Goal: Transaction & Acquisition: Subscribe to service/newsletter

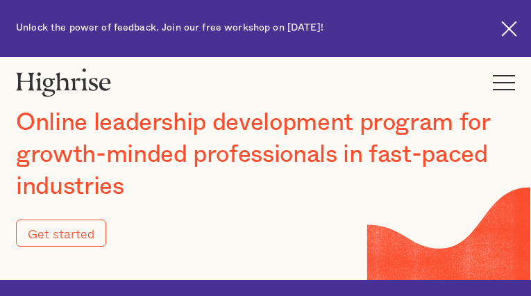
type input "Submit"
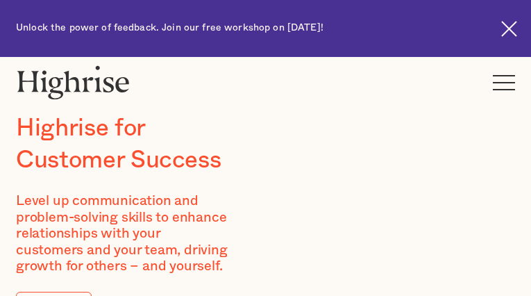
type input "AHnoKIQNpJ"
type input "wAICszjjoUfHsSPG"
type input "[EMAIL_ADDRESS][DOMAIN_NAME]"
type input "5550300696"
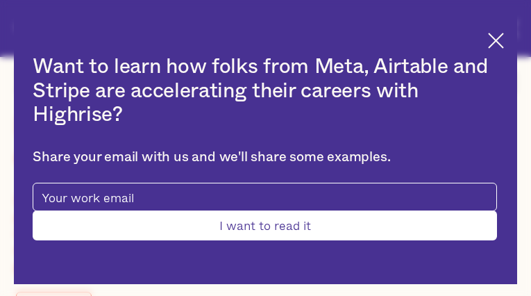
type input "Submit"
type input "CeIQXStE"
type input "qSkkNynsBhtNmNS"
type input "asagileloqer07@gmail.com"
type input "XBzVVDUmMWYnK"
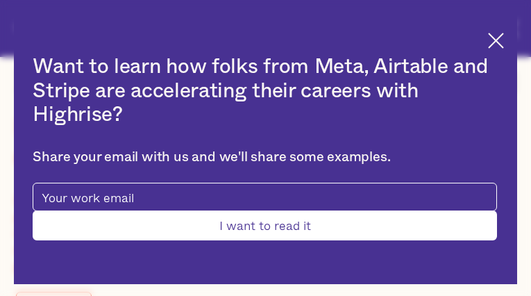
type input "VSSLaiwZ"
type input "asagileloqer07@gmail.com"
type input "WjpuEVQcHWJZmFwR"
type input "ChvuLUqhHN"
type input "asagileloqer07@gmail.com"
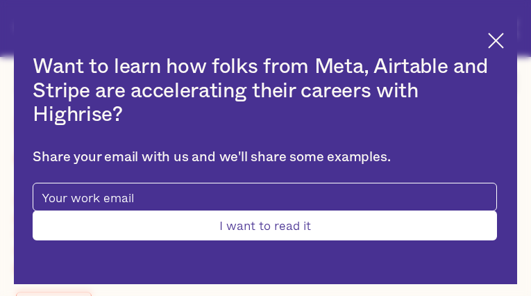
type input "6296560215"
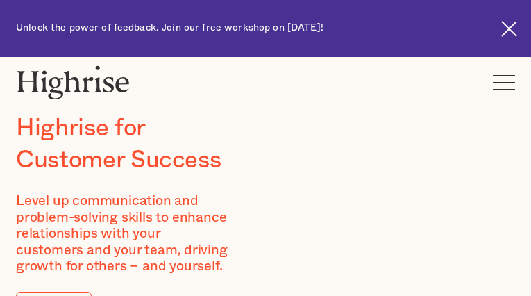
type input "KjDssJfid"
type input "DpZIbbdFgfRUvKJ"
type input "[EMAIL_ADDRESS][DOMAIN_NAME]"
type input "ExtrThgNX"
type input "pyrHTIxarbJ"
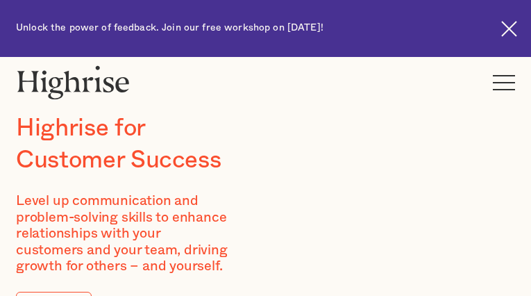
type input "asagileloqer07@gmail.com"
type input "7305301666"
type input "NbiXLebo"
type input "AbkzXpJuu"
type input "asagileloqer07@gmail.com"
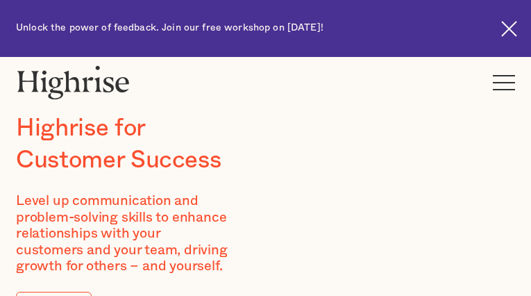
type input "cTzvfgrTUz"
type input "mLbXgEbkr"
type input "asagileloqer07@gmail.com"
type input "6386876977"
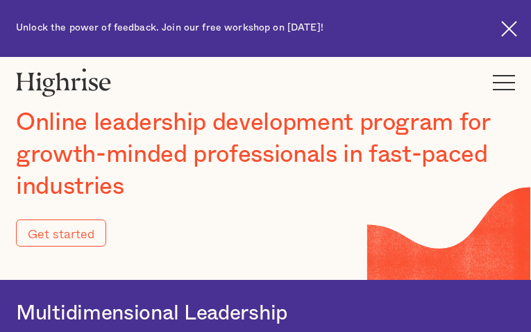
type input "Submit"
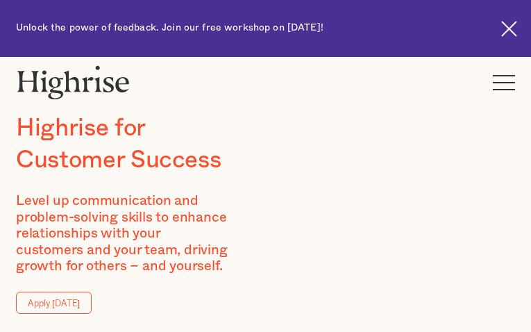
type input "KSjnWOmOkaPTojlA"
type input "MihgCpYjlRsK"
type input "[EMAIL_ADDRESS][DOMAIN_NAME]"
type input "2424137969"
type input "tmsDbNAyyk"
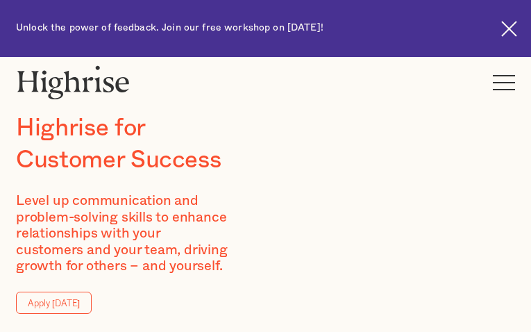
type input "iHnyDdbGqbzbSJ"
type input "[EMAIL_ADDRESS][DOMAIN_NAME]"
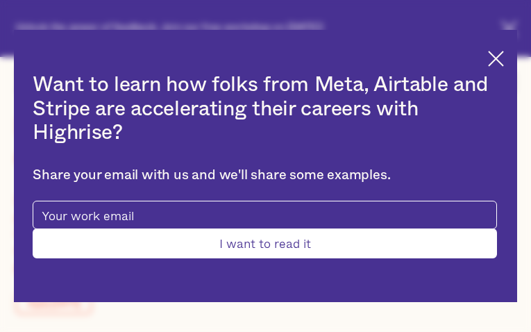
type input "HaiWBLYutDiMG"
type input "xXqvOcFIravHy"
type input "[EMAIL_ADDRESS][DOMAIN_NAME]"
type input "ZRExSInYldYDiQ"
type input "LfIfswlz"
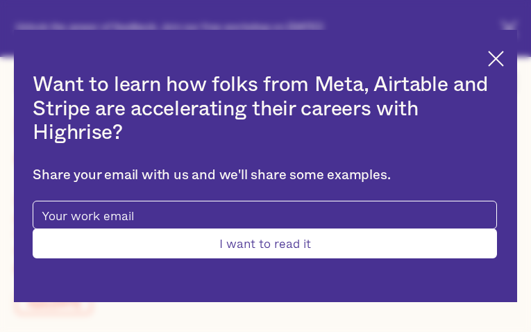
type input "[EMAIL_ADDRESS][DOMAIN_NAME]"
type input "6613794177"
type input "Submit"
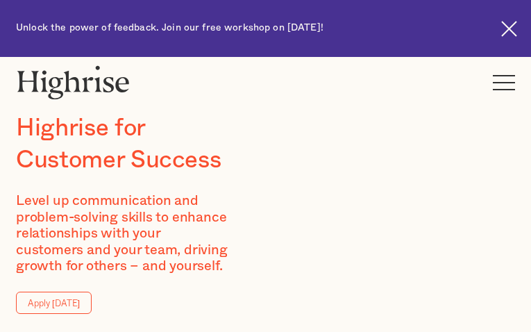
type input "wslSXxXeFn"
type input "RopeCQiJYnTb"
type input "[EMAIL_ADDRESS][DOMAIN_NAME]"
type input "AIWAnNfZ"
type input "QcrKHZHgJaQg"
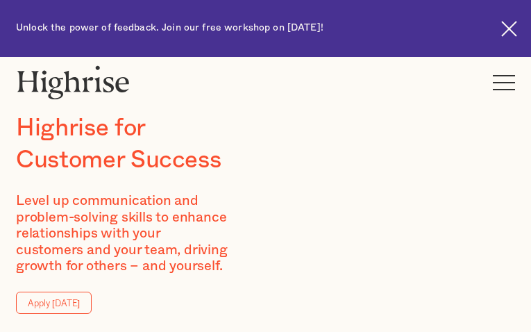
type input "[EMAIL_ADDRESS][DOMAIN_NAME]"
type input "6456176999"
type input "XhzbtqMvGNSk"
type input "RWqRoBoUO"
type input "[EMAIL_ADDRESS][DOMAIN_NAME]"
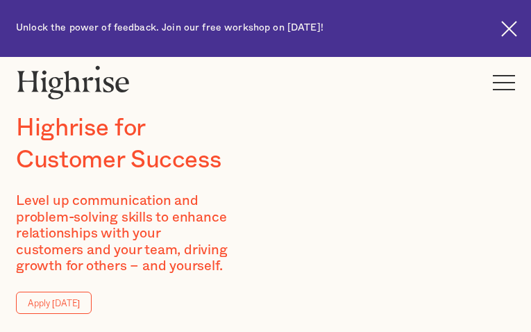
type input "QSEeTWFvFFv"
type input "lLLCvMXI"
type input "[EMAIL_ADDRESS][DOMAIN_NAME]"
type input "3122097037"
